Goal: Task Accomplishment & Management: Use online tool/utility

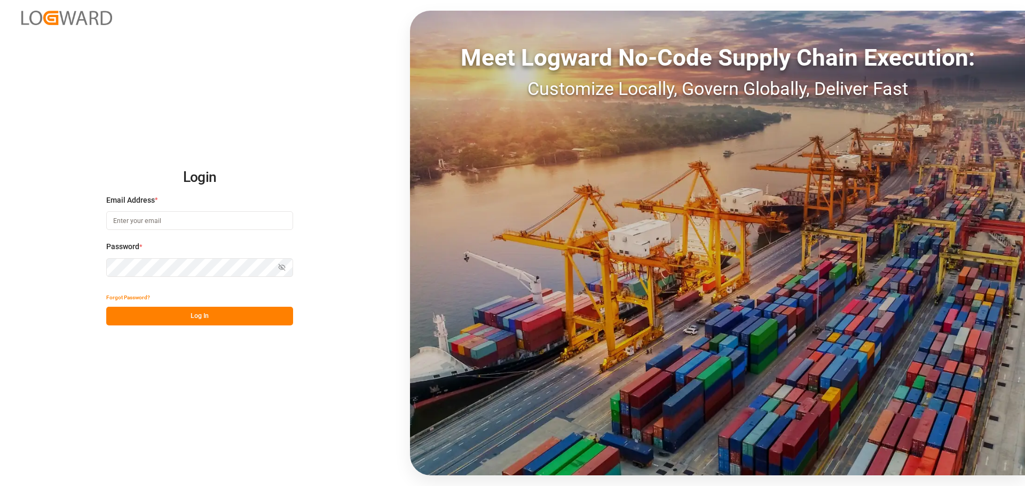
click at [159, 219] on input at bounding box center [199, 220] width 187 height 19
type input "[PERSON_NAME][EMAIL_ADDRESS][PERSON_NAME][DOMAIN_NAME]"
click at [194, 316] on button "Log In" at bounding box center [199, 316] width 187 height 19
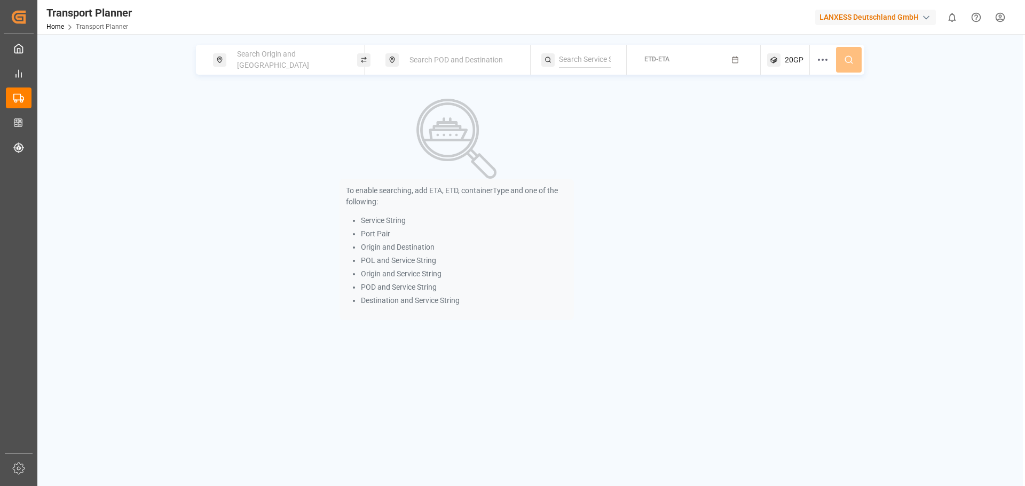
drag, startPoint x: 266, startPoint y: 57, endPoint x: 265, endPoint y: 69, distance: 11.8
click at [266, 57] on span "Search Origin and [GEOGRAPHIC_DATA]" at bounding box center [273, 60] width 72 height 20
click at [261, 141] on input at bounding box center [278, 145] width 107 height 16
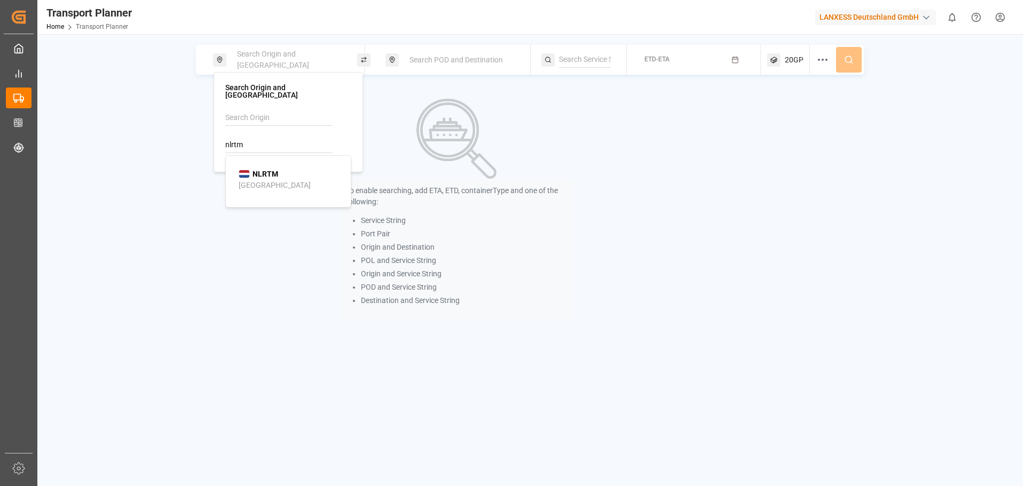
click at [283, 169] on div "NLRTM [GEOGRAPHIC_DATA]" at bounding box center [291, 180] width 104 height 22
type input "NLRTM"
click at [446, 51] on div "Search POD and Destination" at bounding box center [460, 60] width 115 height 20
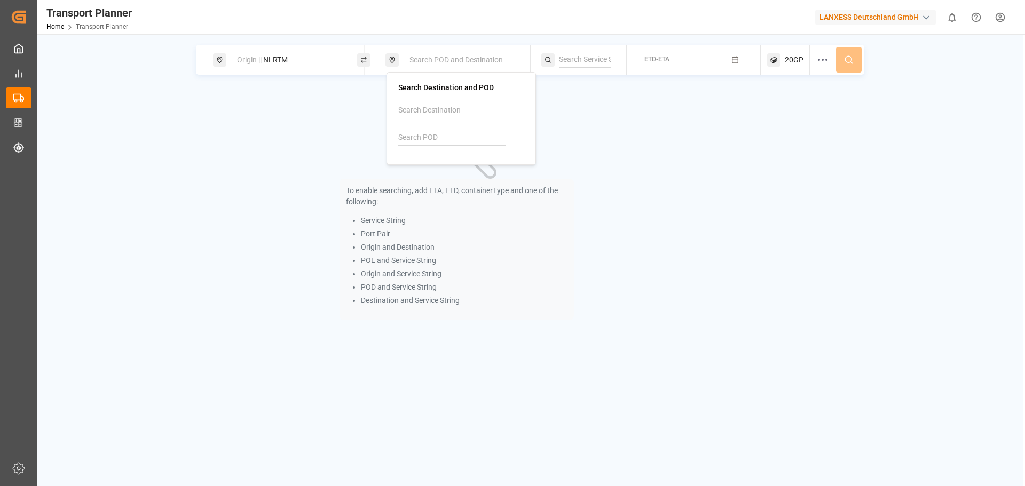
click at [437, 132] on input at bounding box center [451, 138] width 107 height 16
type input "b"
click at [471, 170] on div "VNCLI Cát Lái" at bounding box center [464, 172] width 104 height 22
type input "VNCLI"
click at [695, 57] on button "ETD-ETA" at bounding box center [693, 60] width 121 height 21
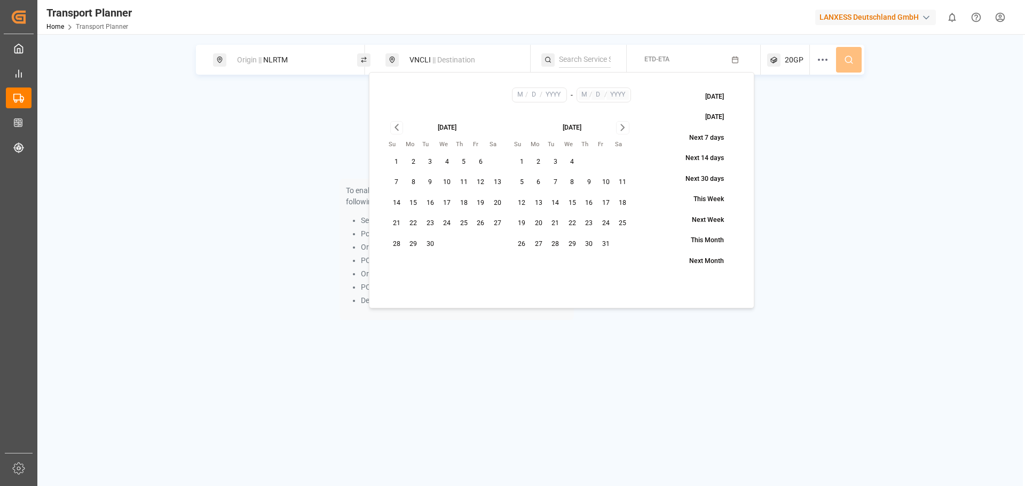
click at [413, 203] on button "15" at bounding box center [413, 203] width 17 height 17
type input "9"
type input "15"
type input "2025"
click at [624, 123] on icon "Go to next month" at bounding box center [623, 127] width 12 height 13
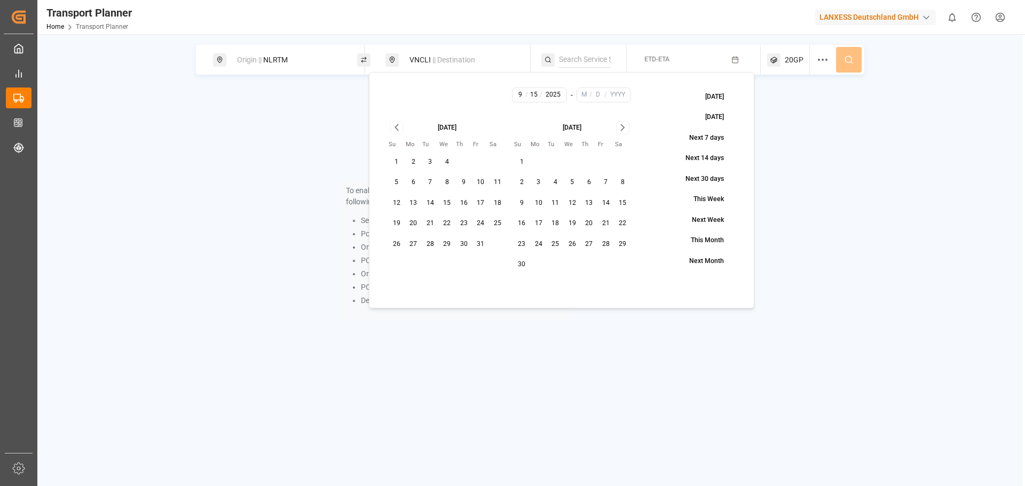
click at [624, 123] on icon "Go to next month" at bounding box center [623, 127] width 12 height 13
click at [575, 247] on button "31" at bounding box center [572, 244] width 17 height 17
type input "12"
type input "31"
type input "2025"
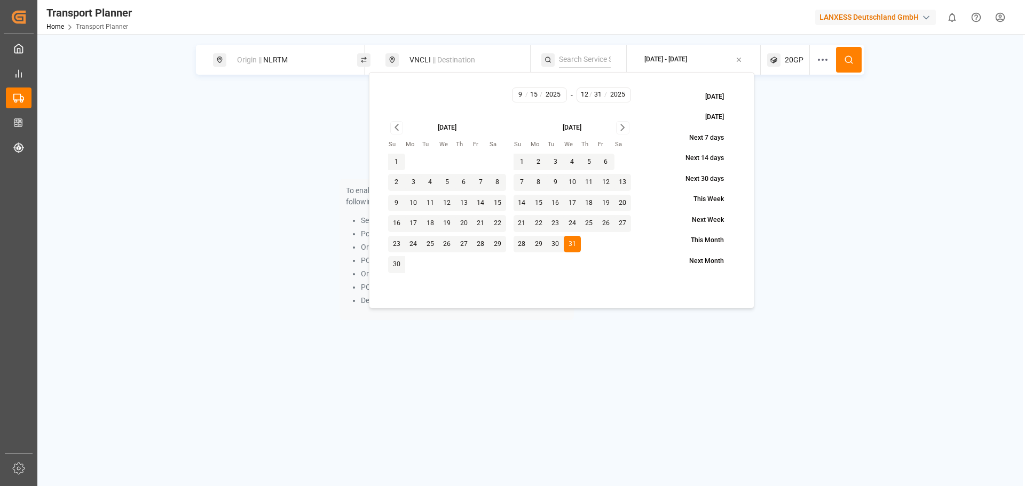
click at [843, 65] on button at bounding box center [849, 60] width 26 height 26
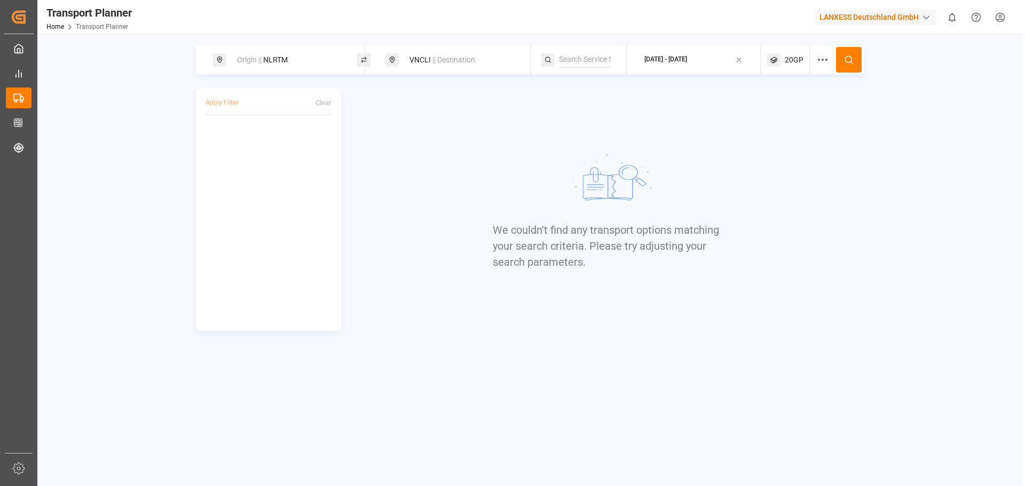
click at [452, 58] on span "|| Destination" at bounding box center [453, 60] width 43 height 9
click at [273, 58] on div "Origin || NLRTM" at bounding box center [288, 60] width 115 height 20
drag, startPoint x: 436, startPoint y: 52, endPoint x: 432, endPoint y: 69, distance: 17.1
click at [436, 53] on div "VNCLI || Destination" at bounding box center [460, 60] width 115 height 20
drag, startPoint x: 430, startPoint y: 133, endPoint x: 395, endPoint y: 135, distance: 35.3
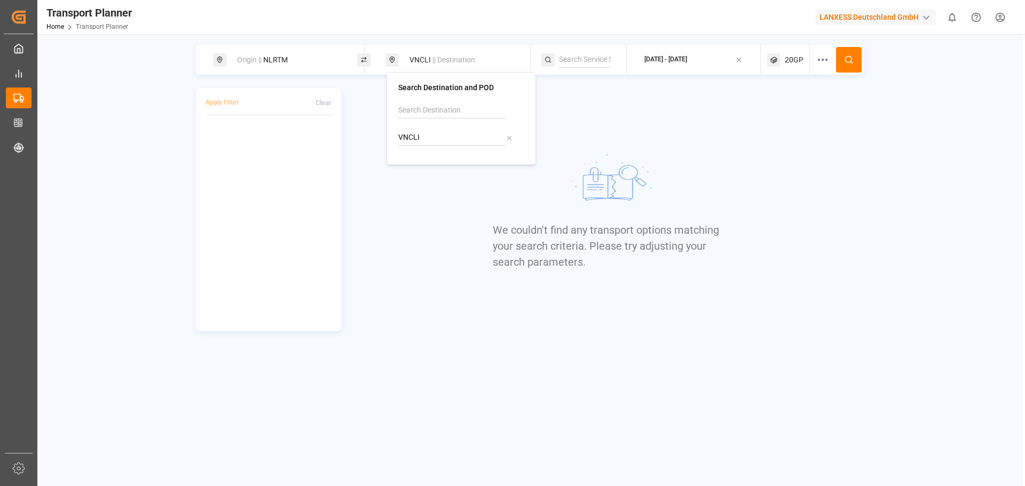
click at [395, 135] on div "Search Destination and POD VNCLI" at bounding box center [461, 118] width 149 height 93
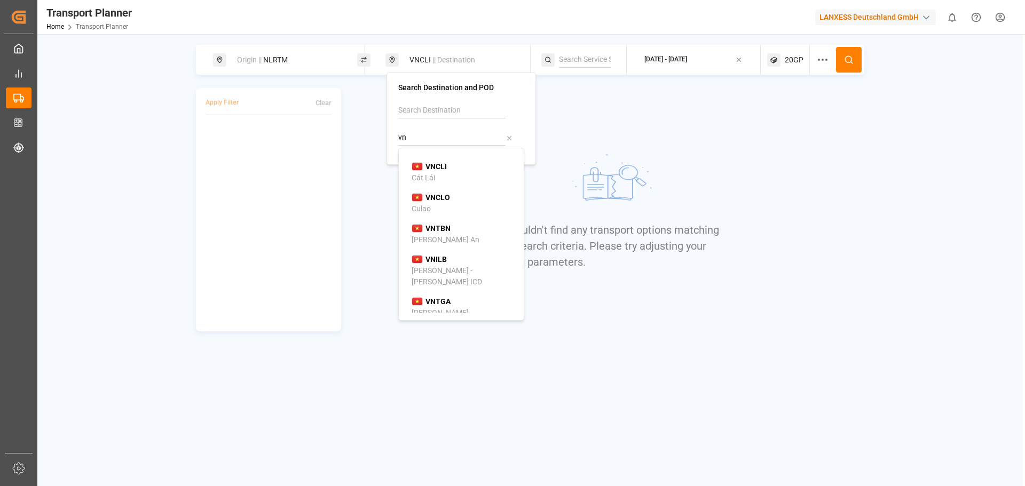
type input "v"
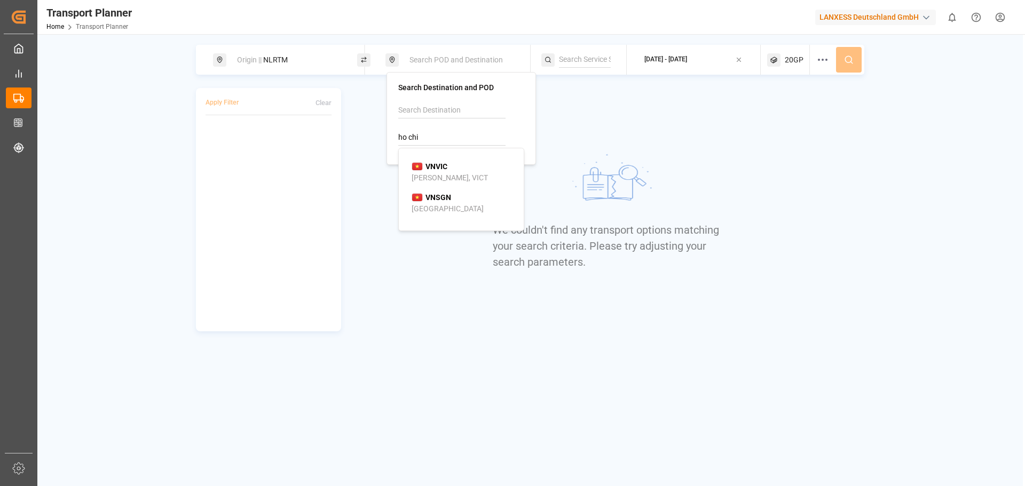
click at [472, 209] on div "VNSGN [GEOGRAPHIC_DATA]" at bounding box center [464, 203] width 104 height 22
type input "VNSGN"
click at [842, 52] on button at bounding box center [849, 60] width 26 height 26
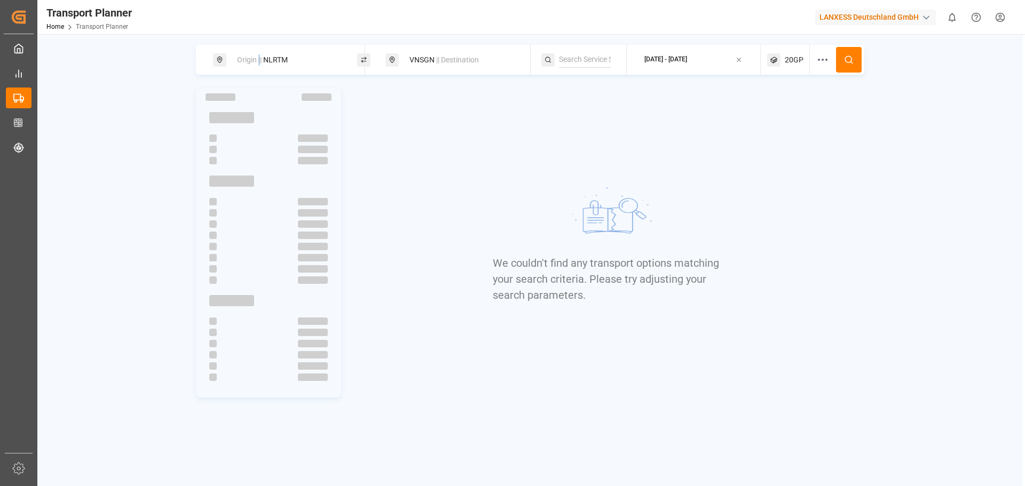
click at [260, 61] on span "Origin ||" at bounding box center [249, 60] width 25 height 9
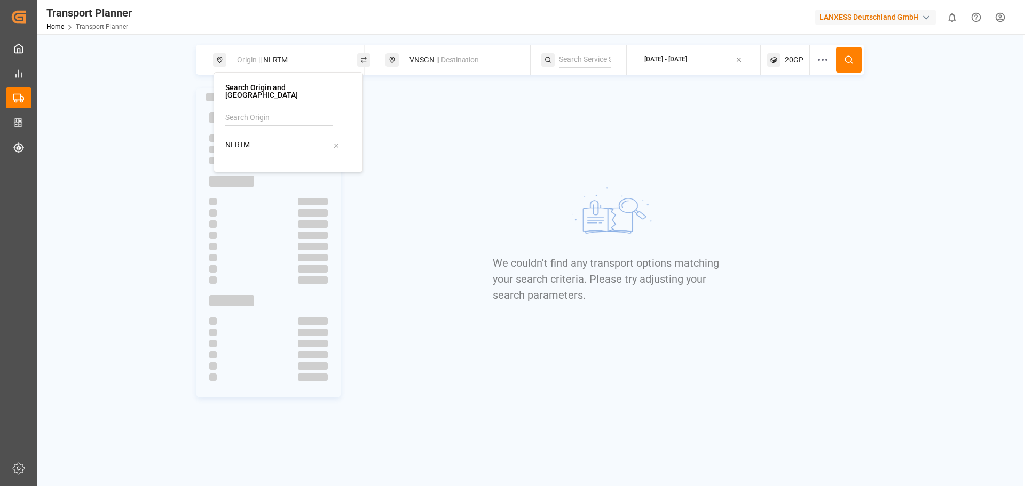
drag, startPoint x: 240, startPoint y: 129, endPoint x: 221, endPoint y: 136, distance: 20.3
click at [221, 136] on div "Search Origin and POL NLRTM" at bounding box center [288, 122] width 149 height 100
click at [258, 116] on input at bounding box center [278, 118] width 107 height 16
click at [279, 141] on div "ANR-RTM" at bounding box center [291, 146] width 104 height 11
type input "ANR-RTM"
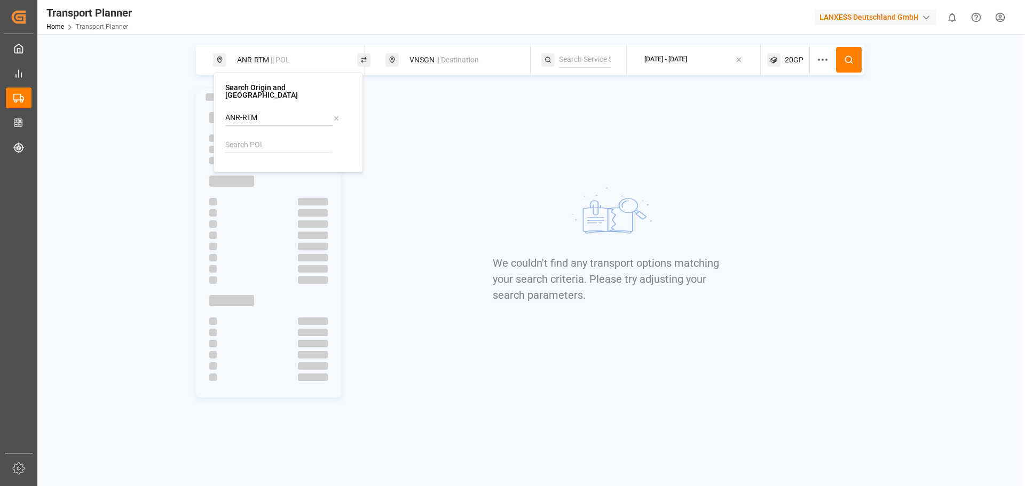
click at [847, 64] on icon at bounding box center [849, 60] width 10 height 10
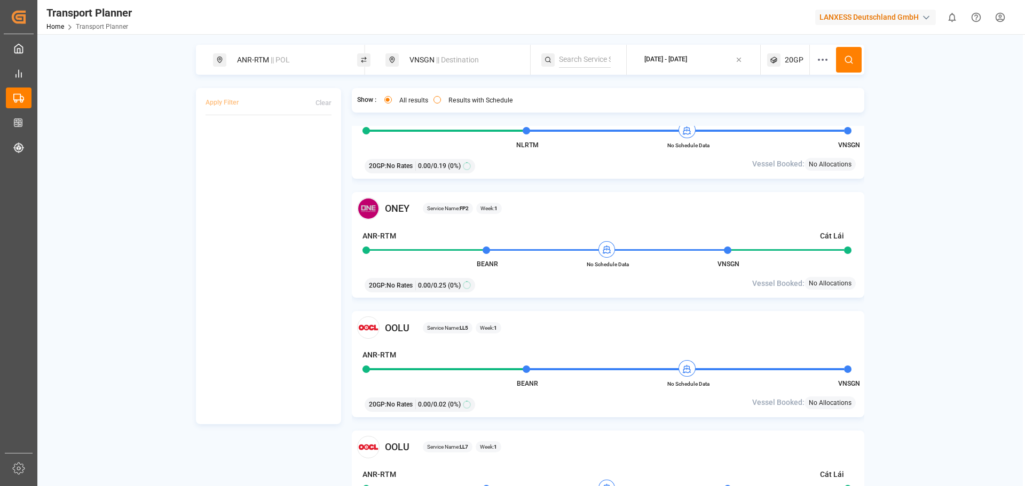
scroll to position [160, 0]
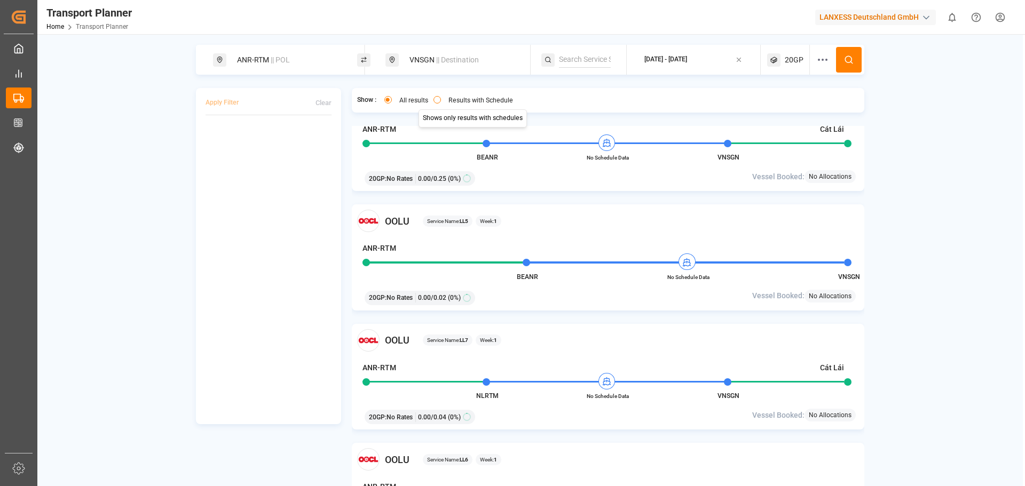
click at [451, 102] on label "Results with Schedule" at bounding box center [480, 100] width 65 height 6
click at [441, 102] on button "Results with Schedule" at bounding box center [436, 99] width 7 height 7
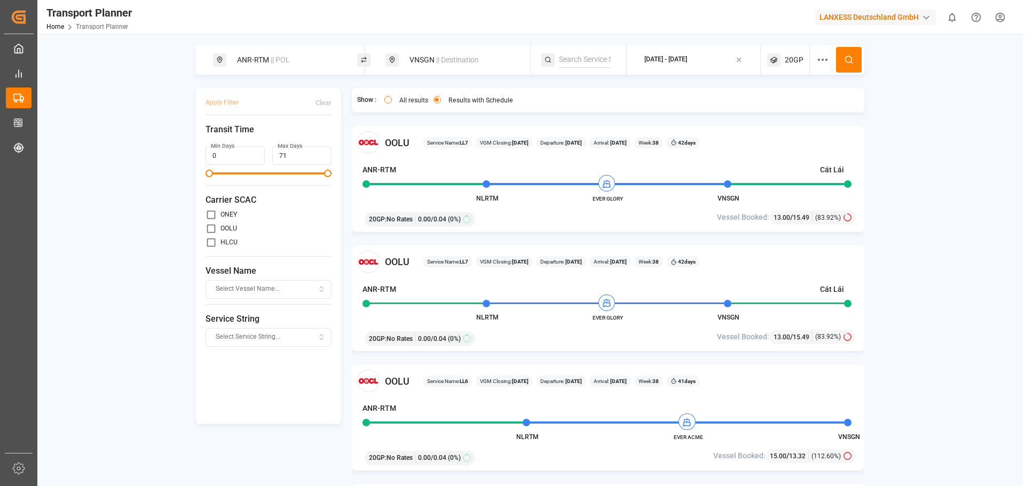
click at [271, 335] on span "Select Service String..." at bounding box center [248, 338] width 65 height 10
click at [273, 334] on span "Select Service String..." at bounding box center [248, 338] width 65 height 10
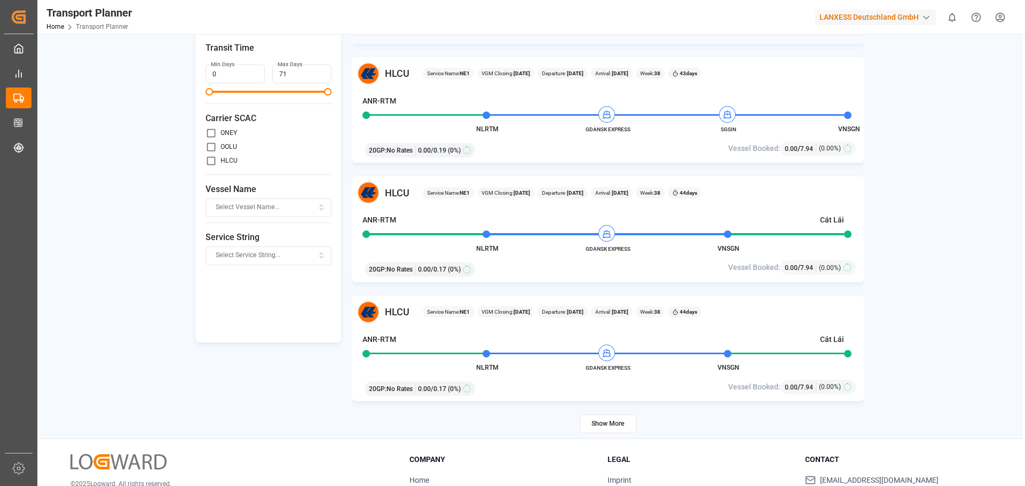
scroll to position [156, 0]
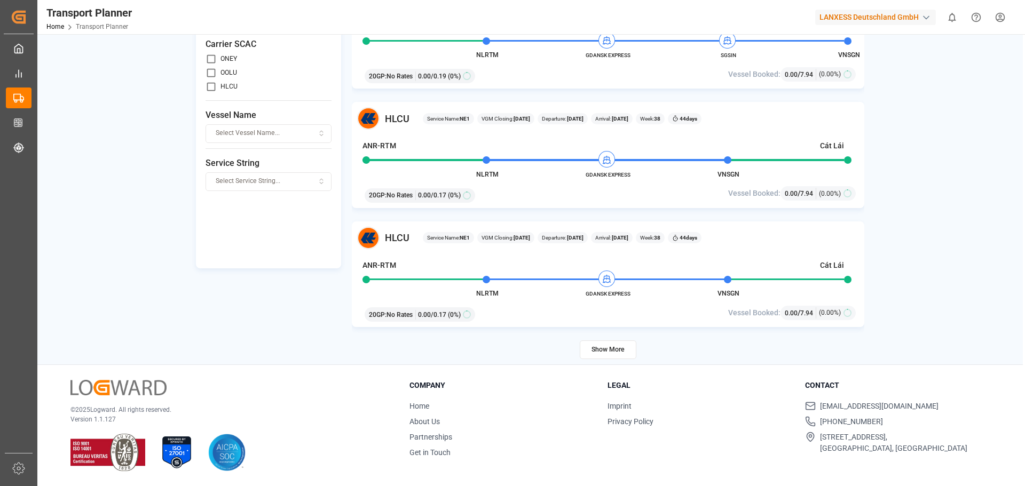
click at [606, 347] on button "Show More" at bounding box center [608, 350] width 57 height 19
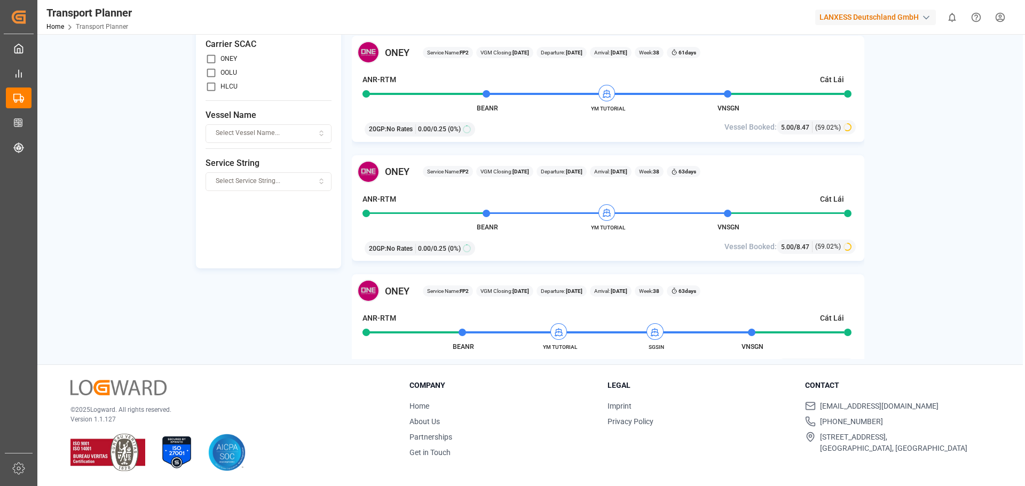
scroll to position [4402, 0]
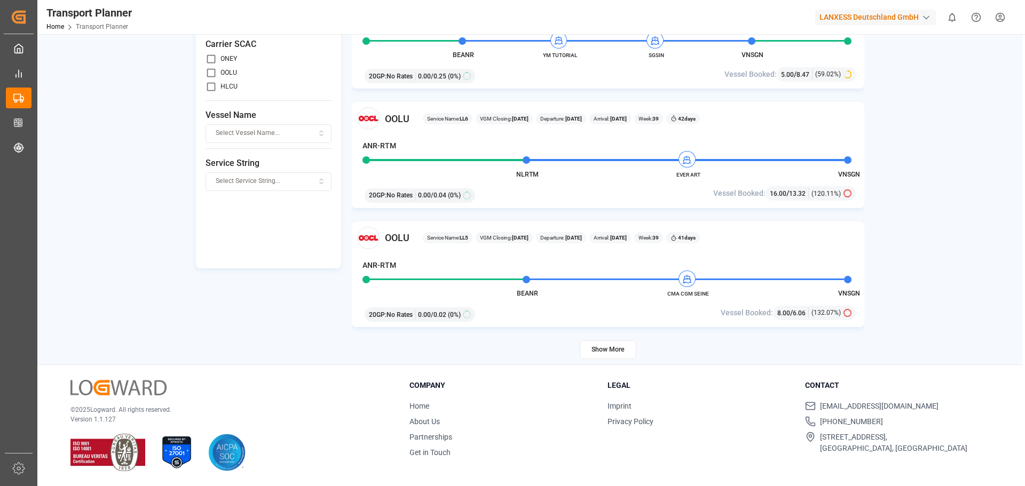
click at [609, 351] on button "Show More" at bounding box center [608, 350] width 57 height 19
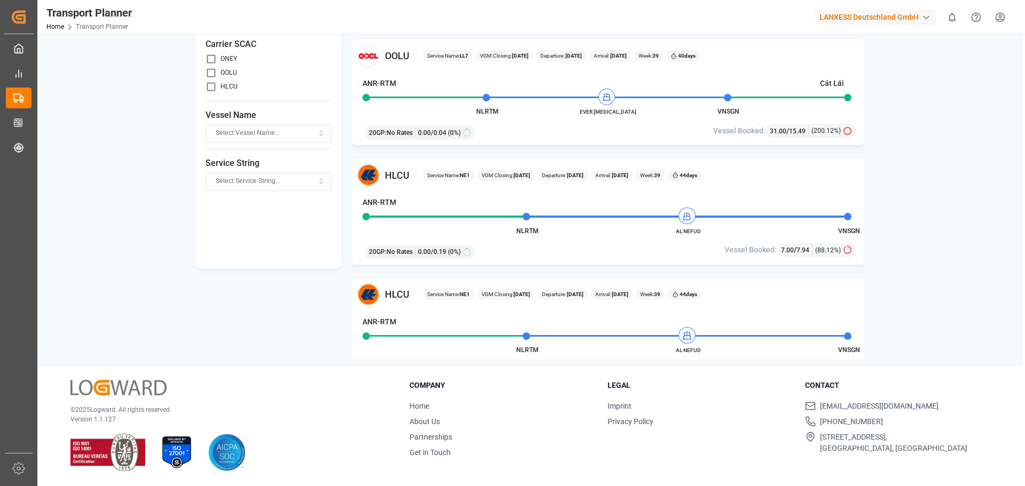
scroll to position [5523, 0]
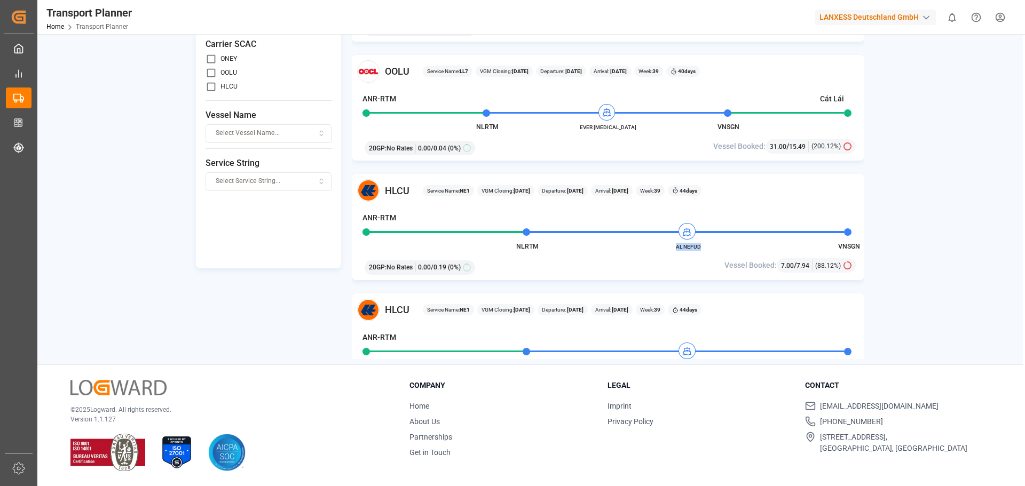
drag, startPoint x: 674, startPoint y: 247, endPoint x: 700, endPoint y: 248, distance: 26.2
click at [700, 248] on span "AL NEFUD" at bounding box center [688, 247] width 59 height 8
copy span "AL NEFUD"
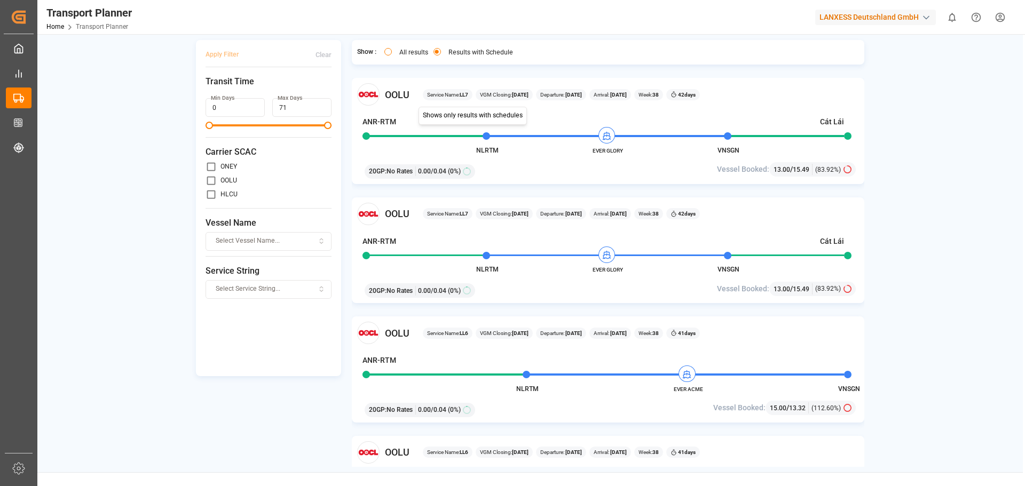
scroll to position [0, 0]
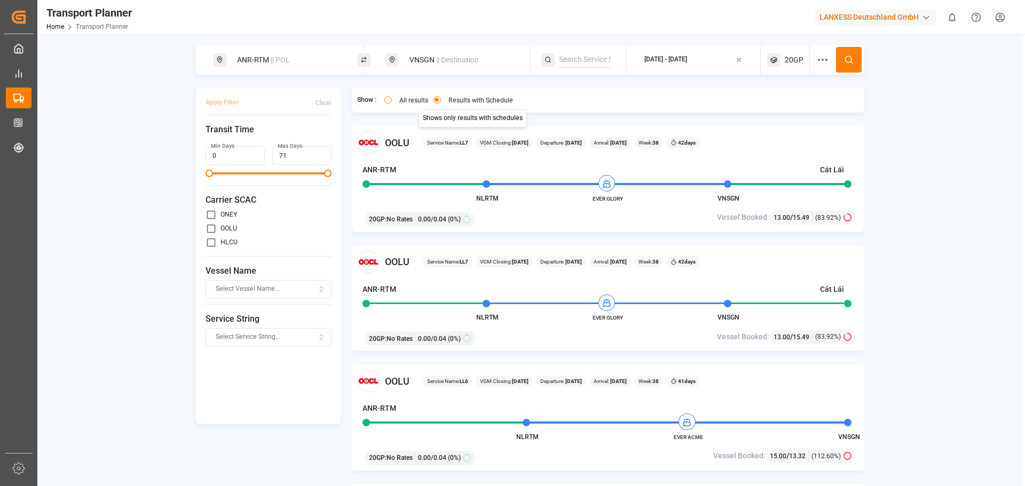
drag, startPoint x: 502, startPoint y: 55, endPoint x: 494, endPoint y: 59, distance: 9.1
click at [502, 55] on div "VNSGN || Destination" at bounding box center [460, 60] width 115 height 20
drag, startPoint x: 436, startPoint y: 131, endPoint x: 393, endPoint y: 137, distance: 43.1
click at [393, 137] on div "Search Destination and POD VNSGN" at bounding box center [461, 118] width 149 height 93
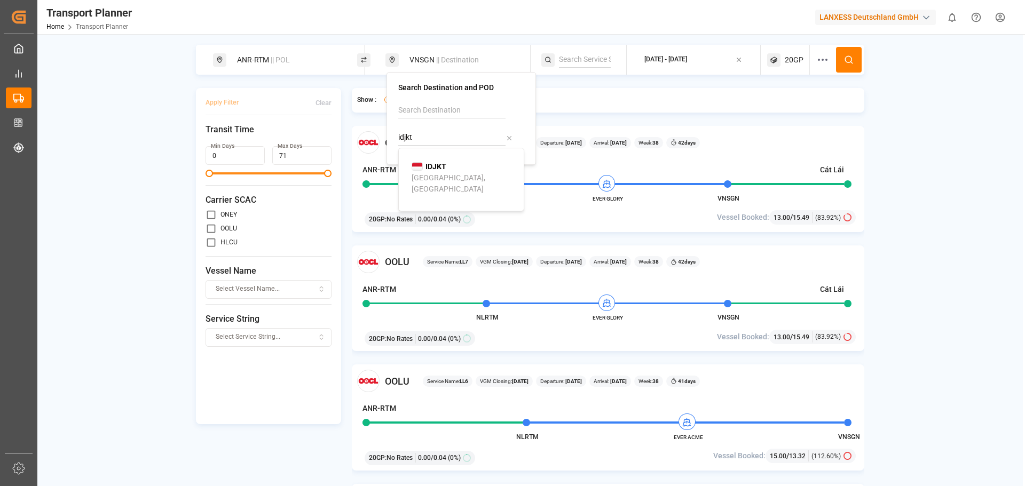
click at [446, 165] on b "IDJKT" at bounding box center [435, 166] width 21 height 9
type input "IDJKT"
click at [847, 65] on button at bounding box center [849, 60] width 26 height 26
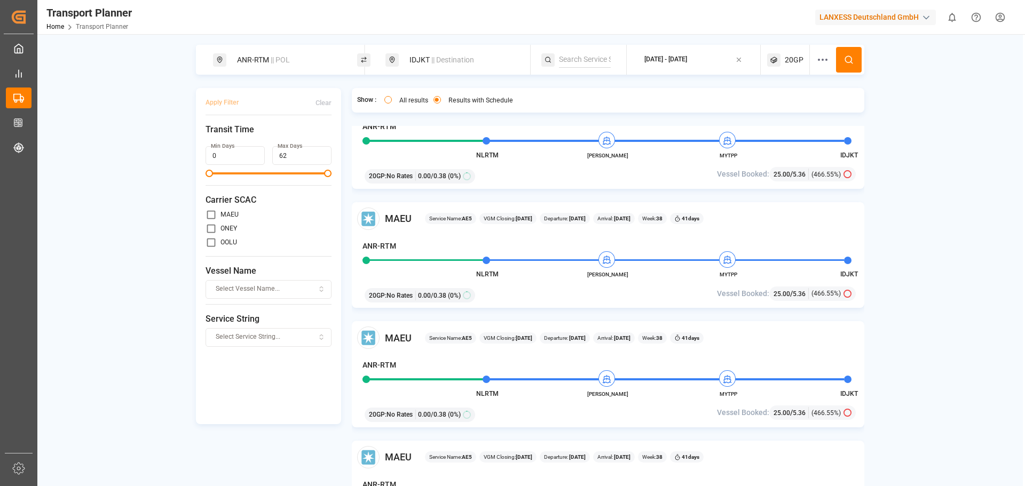
scroll to position [480, 0]
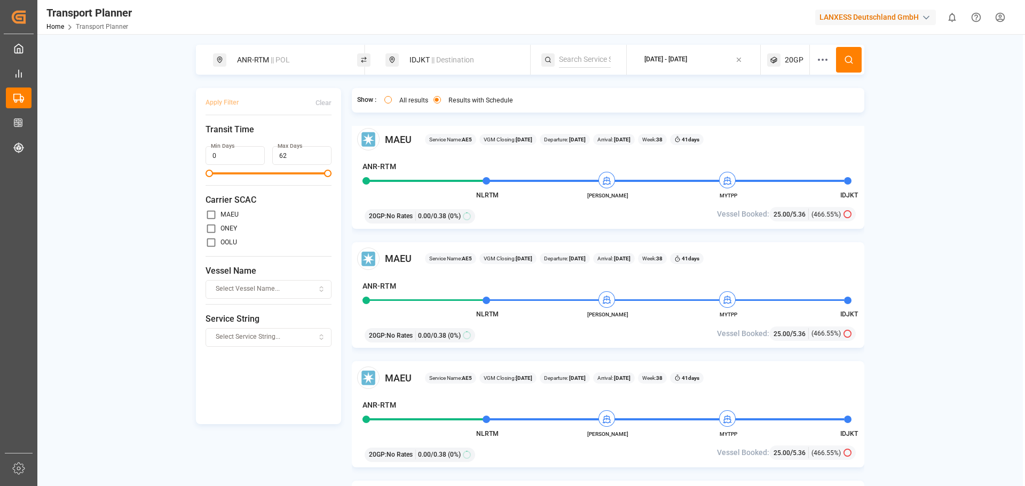
click at [676, 65] on div "[DATE] - [DATE]" at bounding box center [665, 59] width 43 height 13
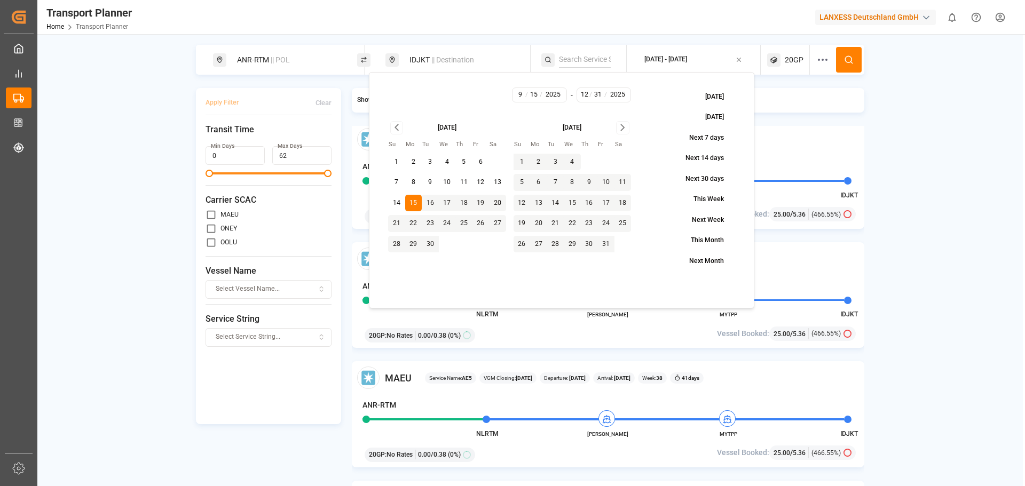
click at [479, 203] on button "19" at bounding box center [480, 203] width 17 height 17
type input "9"
type input "19"
click at [479, 203] on button "19" at bounding box center [480, 203] width 17 height 17
type input "19"
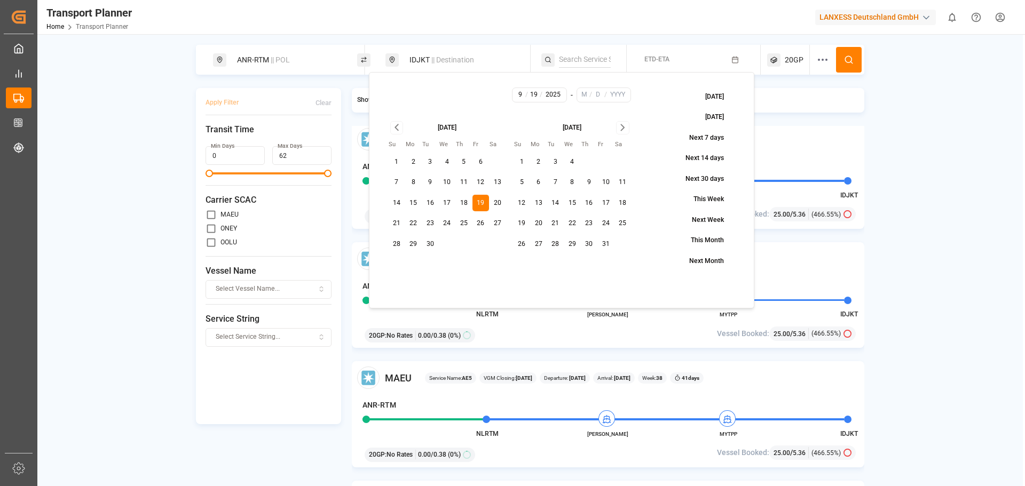
click at [621, 125] on icon "Go to next month" at bounding box center [623, 127] width 12 height 13
click at [622, 127] on icon "Go to next month" at bounding box center [623, 127] width 12 height 13
click at [571, 242] on button "31" at bounding box center [572, 244] width 17 height 17
type input "12"
type input "31"
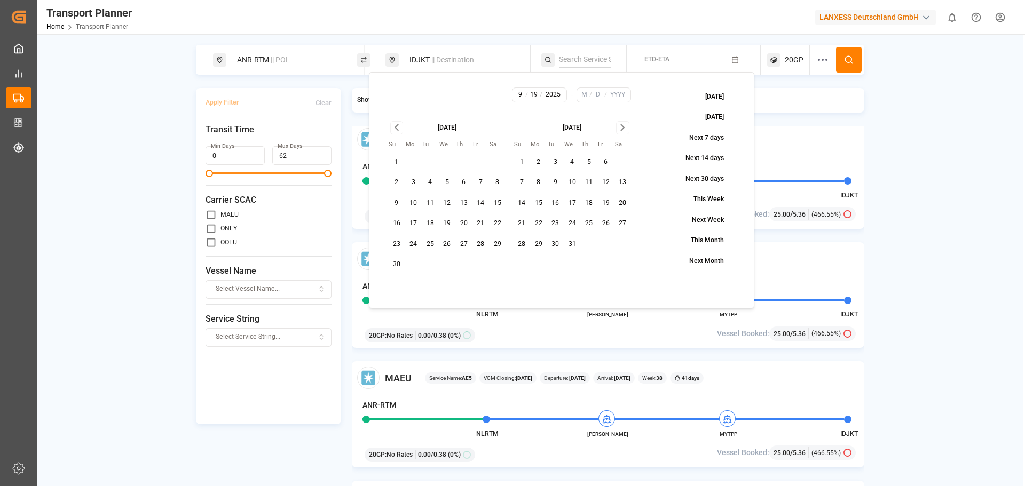
type input "2025"
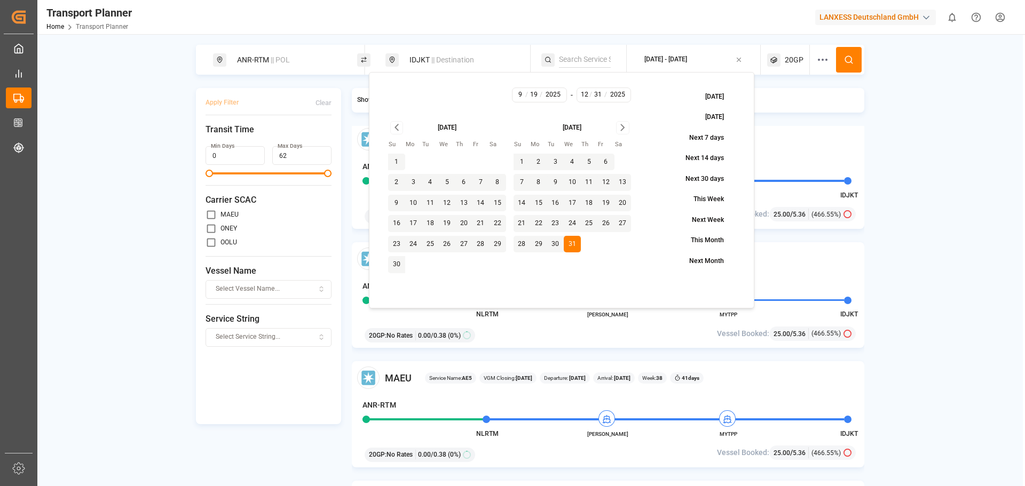
click at [853, 60] on icon at bounding box center [849, 60] width 10 height 10
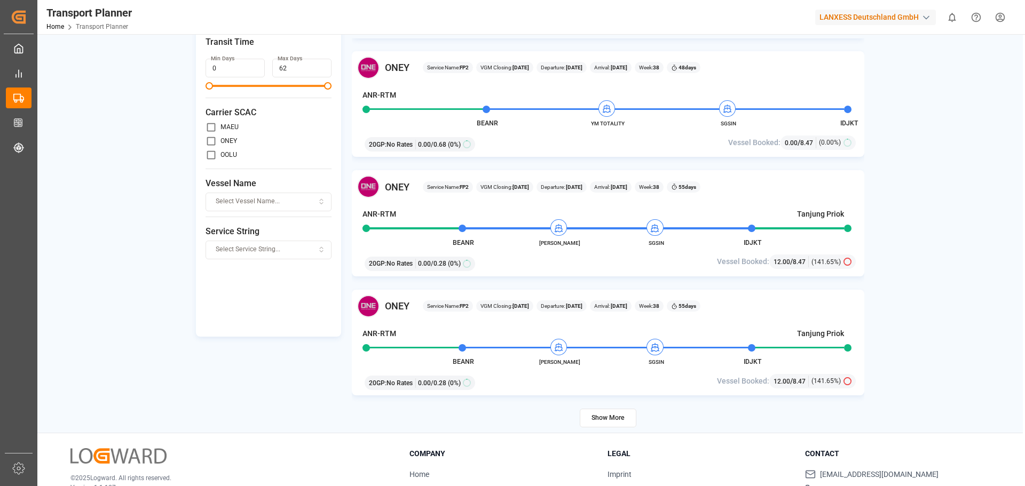
scroll to position [156, 0]
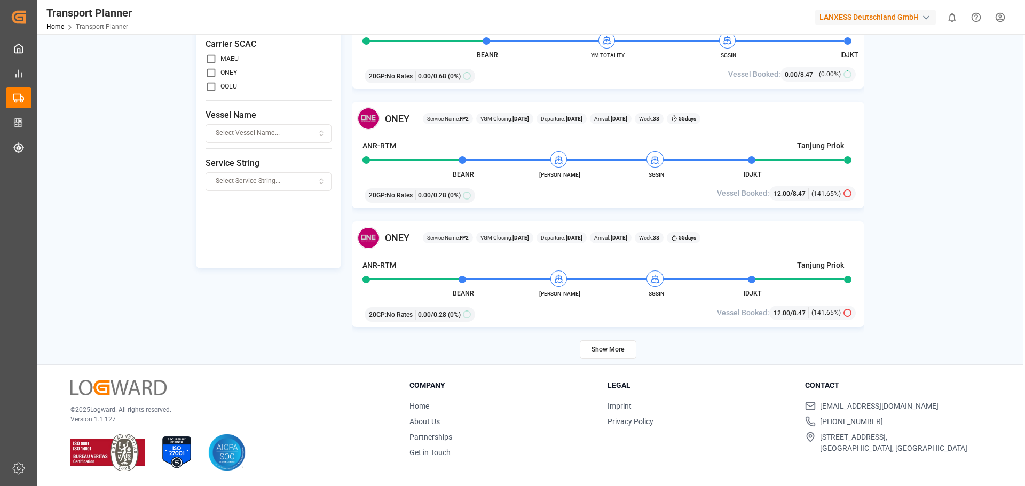
click at [592, 351] on button "Show More" at bounding box center [608, 350] width 57 height 19
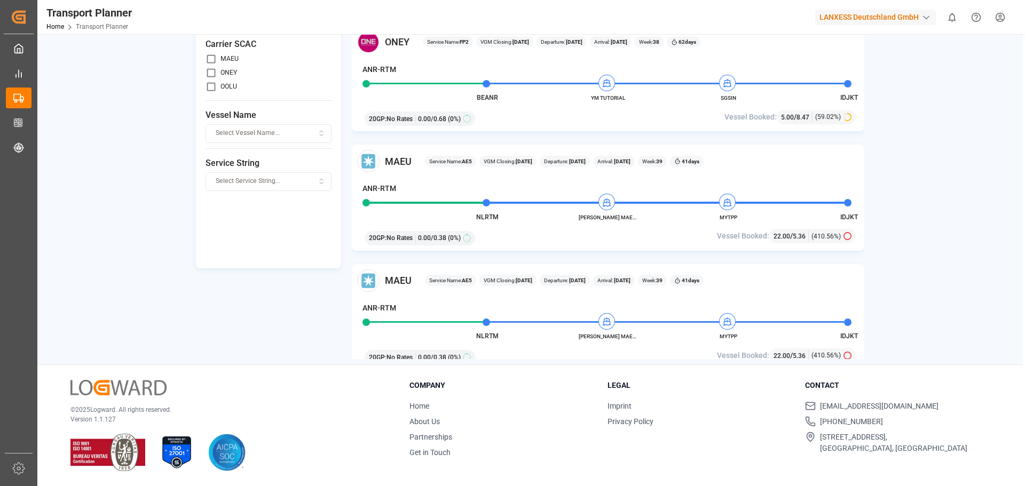
scroll to position [4402, 0]
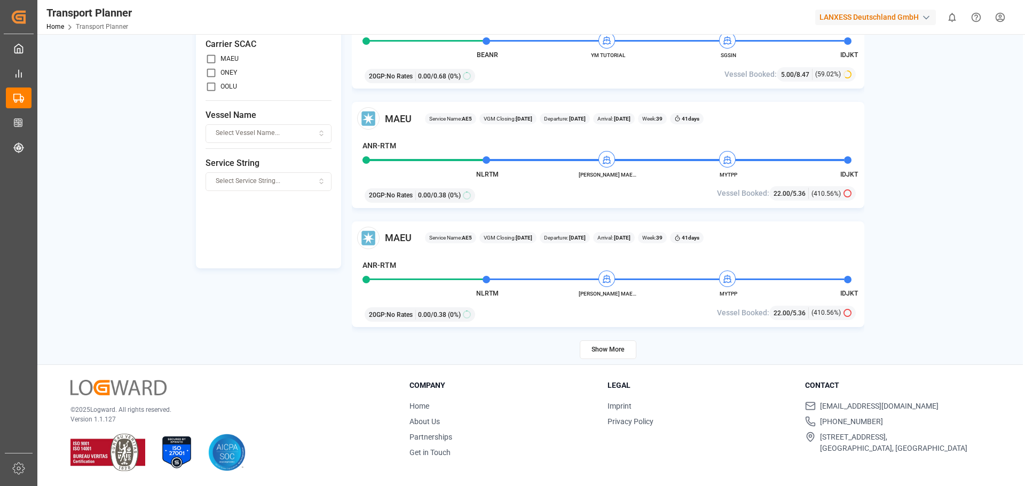
click at [612, 349] on button "Show More" at bounding box center [608, 350] width 57 height 19
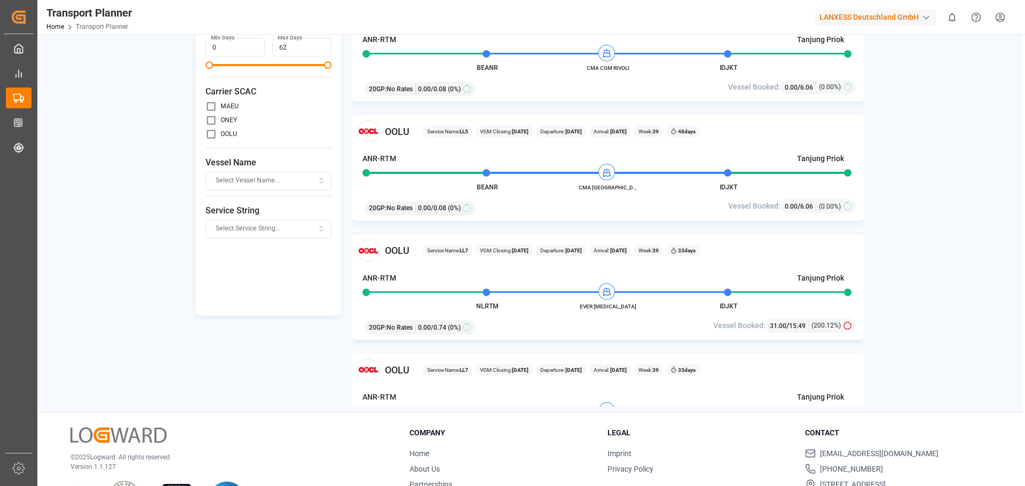
scroll to position [0, 0]
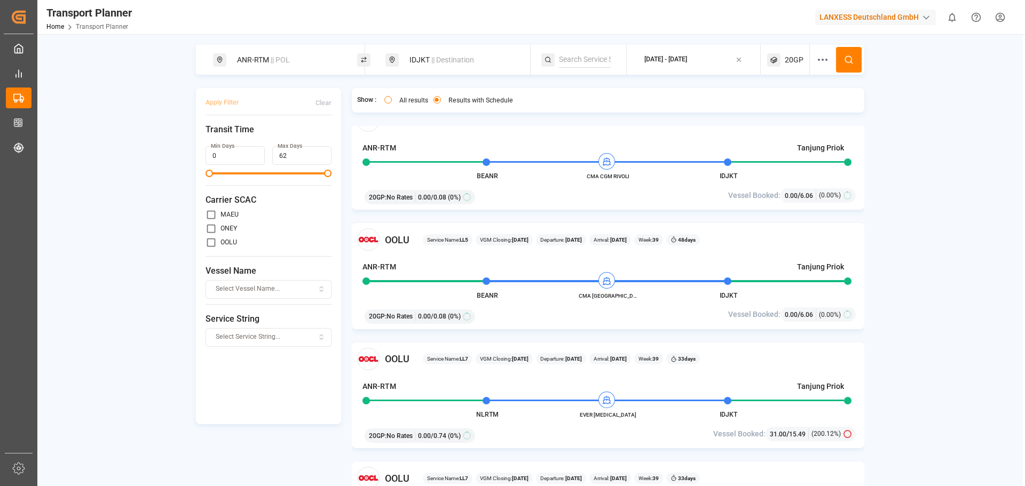
click at [400, 63] on div "IDJKT || Destination" at bounding box center [457, 60] width 144 height 30
click at [444, 62] on span "|| Destination" at bounding box center [452, 60] width 43 height 9
drag, startPoint x: 422, startPoint y: 136, endPoint x: 396, endPoint y: 143, distance: 27.7
click at [396, 143] on div "Search Destination and POD IDJKT" at bounding box center [461, 118] width 149 height 93
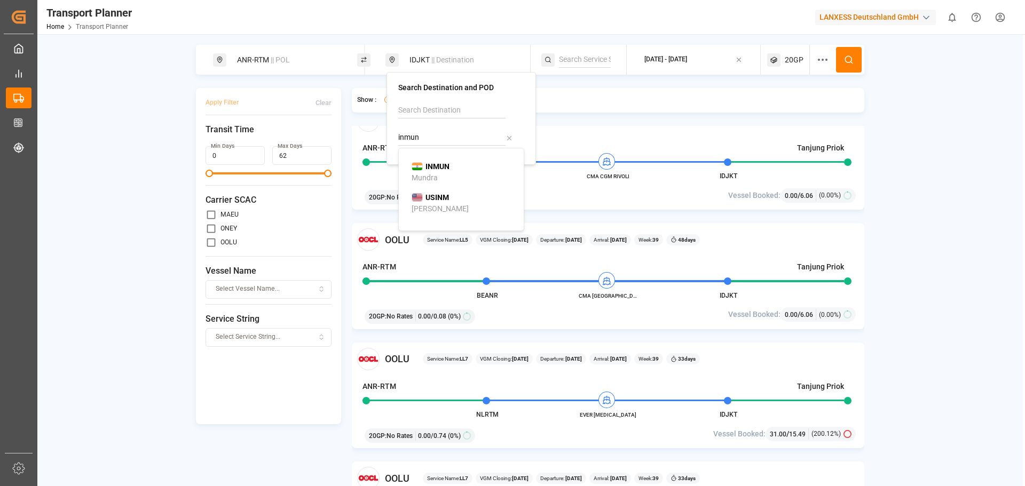
click at [463, 170] on div "[PERSON_NAME]" at bounding box center [464, 172] width 104 height 22
type input "INMUN"
click at [856, 64] on button at bounding box center [849, 60] width 26 height 26
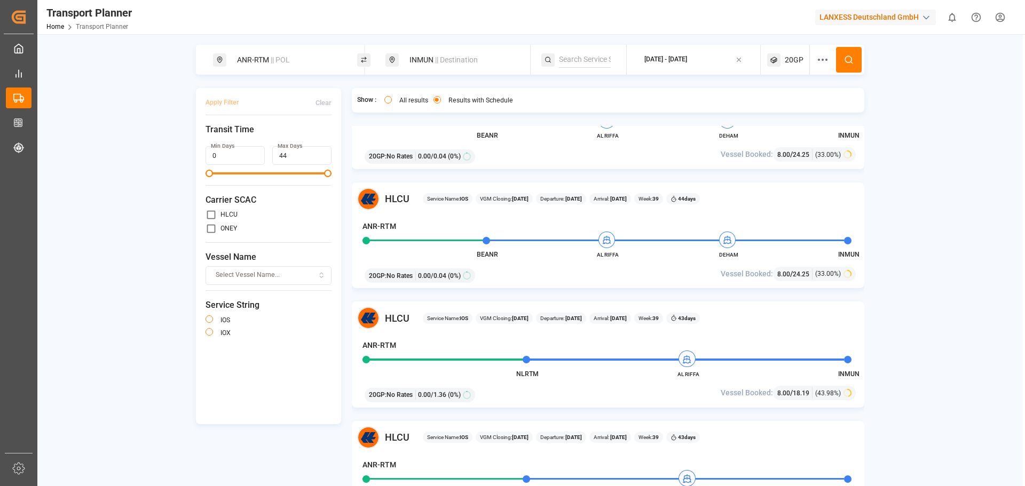
scroll to position [53, 0]
